Goal: Task Accomplishment & Management: Manage account settings

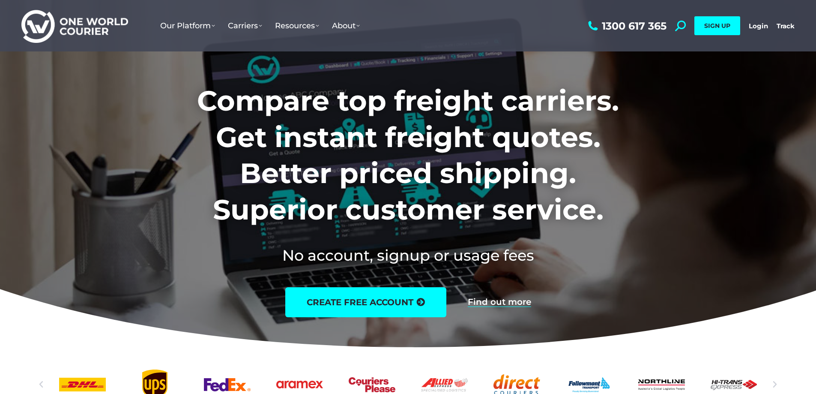
click at [757, 24] on link "Login" at bounding box center [758, 26] width 19 height 8
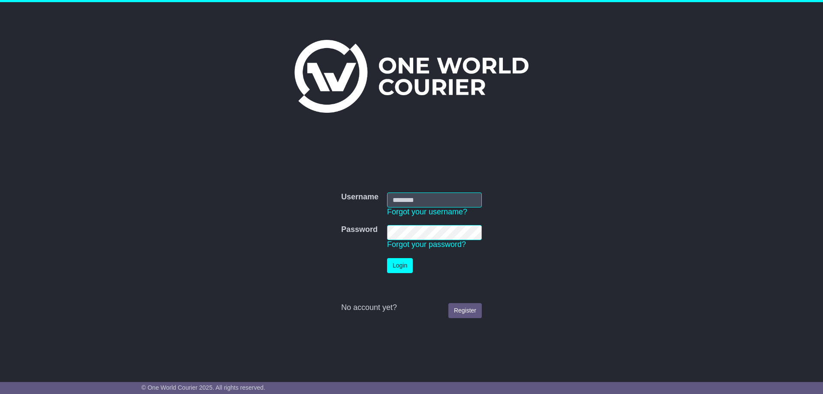
type input "**********"
click at [407, 267] on button "Login" at bounding box center [400, 265] width 26 height 15
